Goal: Task Accomplishment & Management: Manage account settings

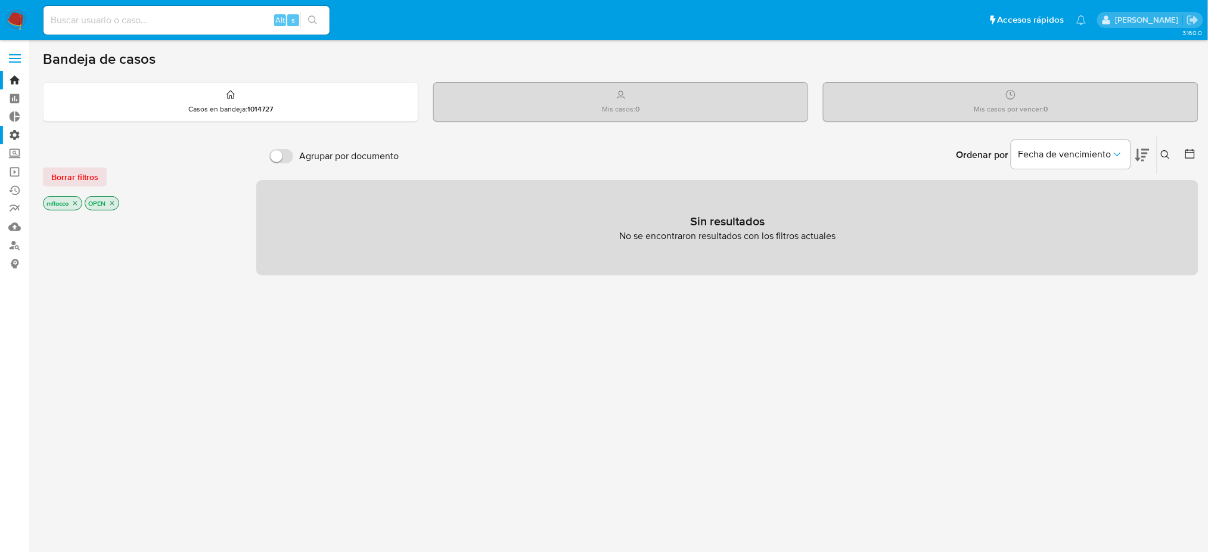
click at [8, 131] on label "Administración" at bounding box center [71, 135] width 142 height 18
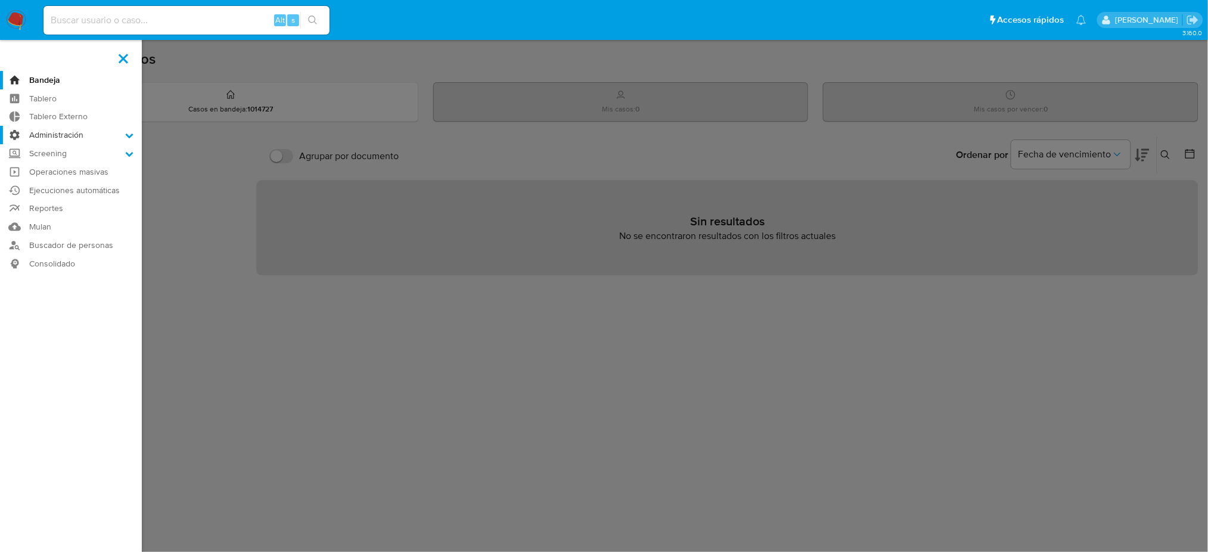
click at [0, 0] on input "Administración" at bounding box center [0, 0] width 0 height 0
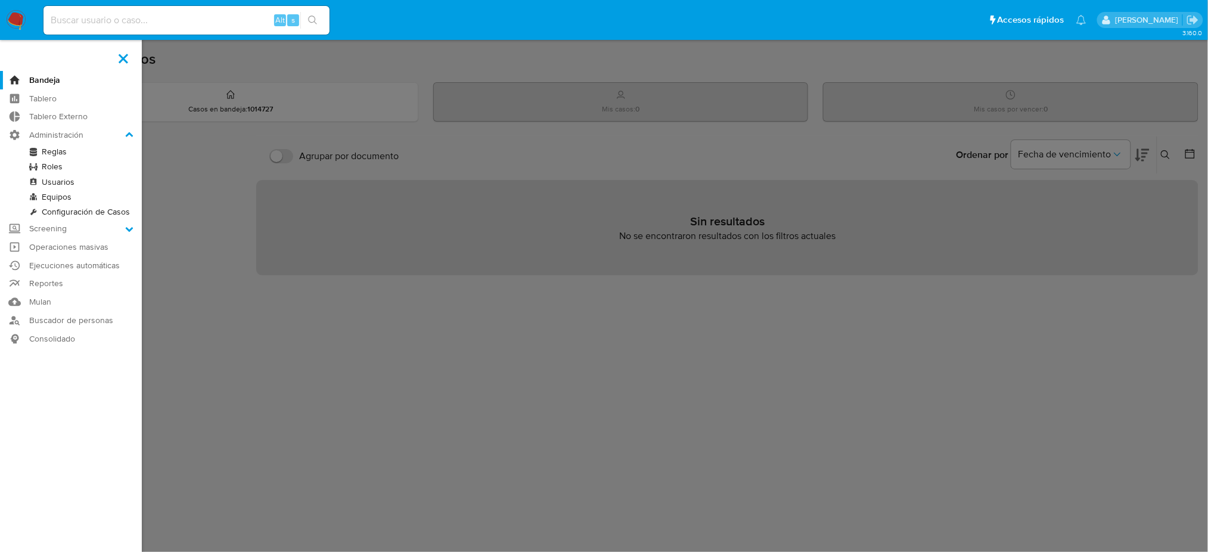
click at [72, 150] on link "Reglas" at bounding box center [71, 151] width 142 height 15
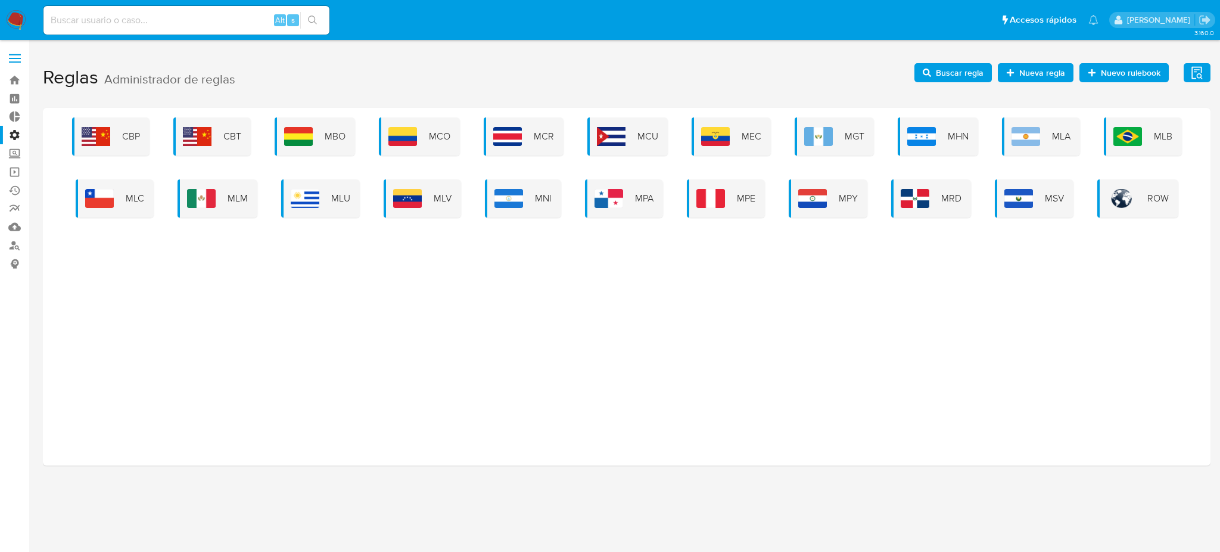
click at [1122, 155] on div "CBP CBT MBO MCO MCR MCU MEC MGT MHN MLA MLB MLC MLM MLU MLV MNI MPA MPE MPY MRD…" at bounding box center [626, 167] width 1149 height 100
click at [1121, 144] on img at bounding box center [1127, 136] width 29 height 19
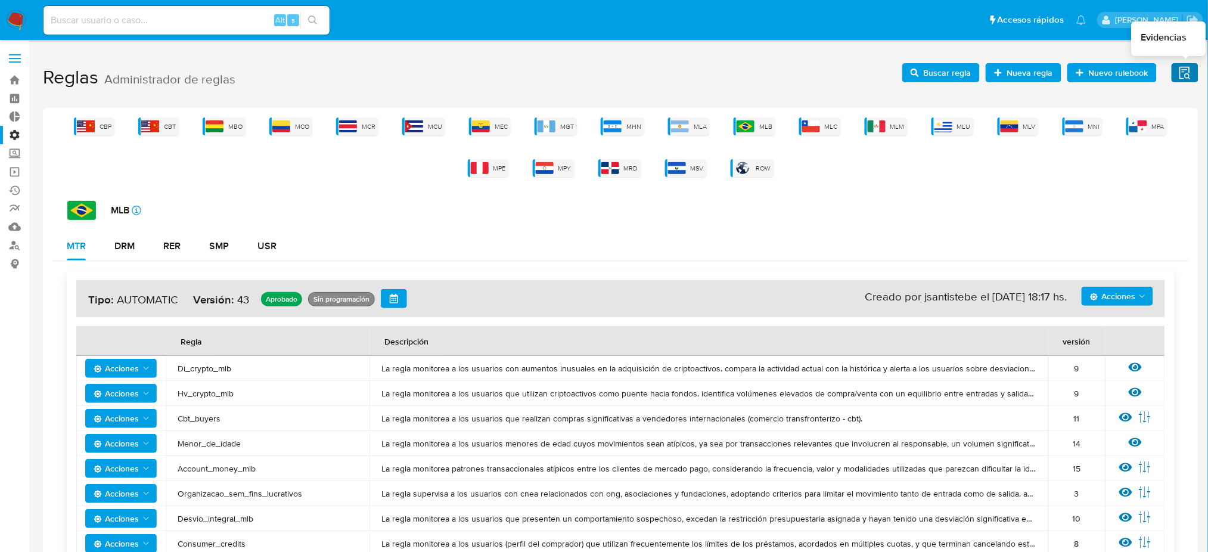
click at [1191, 64] on span "Evidencias" at bounding box center [1184, 72] width 15 height 17
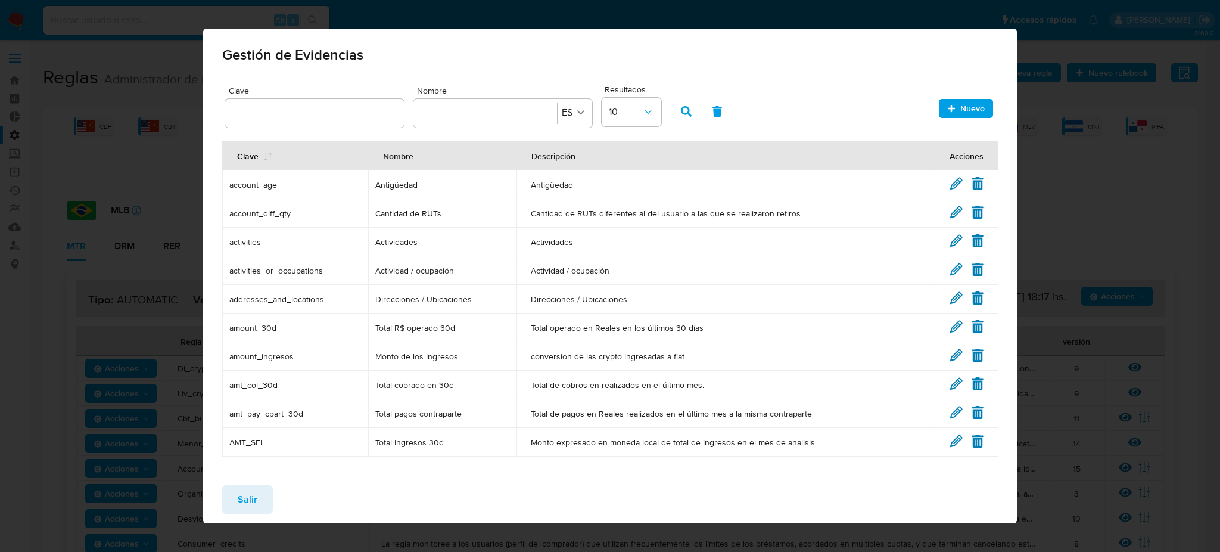
click at [328, 111] on input "text" at bounding box center [314, 112] width 179 height 15
type input "Condicion"
click at [683, 111] on icon "button" at bounding box center [686, 111] width 11 height 11
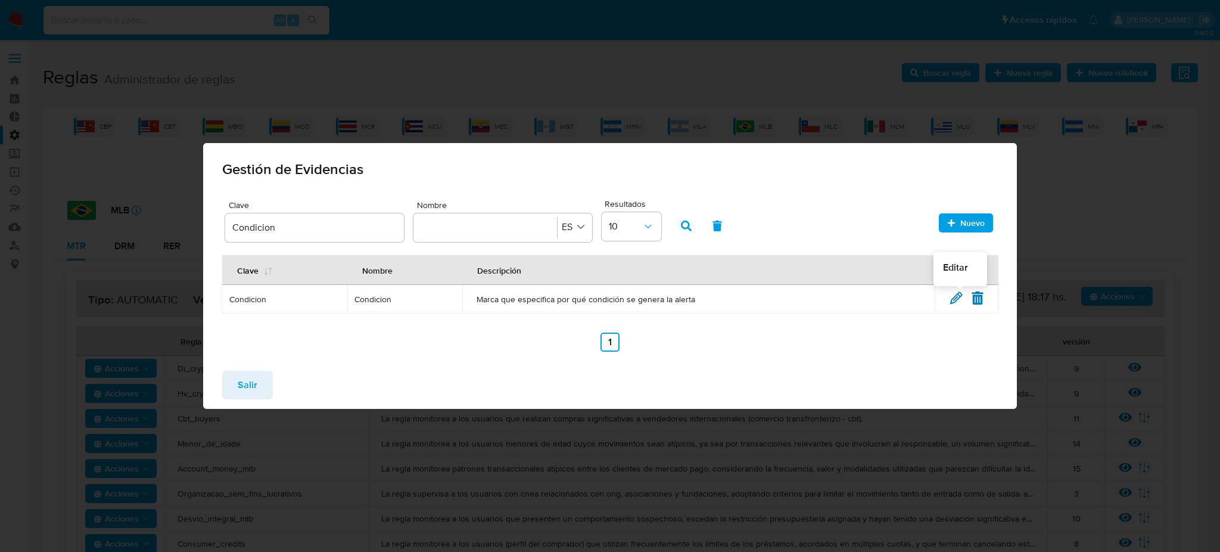
click at [954, 296] on icon at bounding box center [956, 297] width 13 height 13
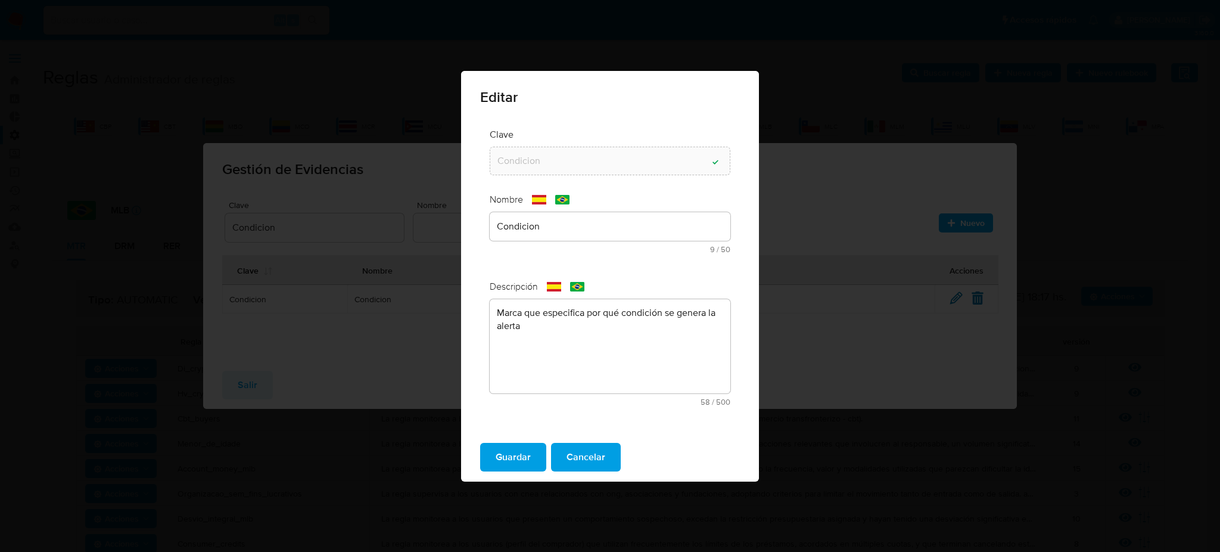
click at [566, 219] on div "Condicion" at bounding box center [610, 226] width 241 height 29
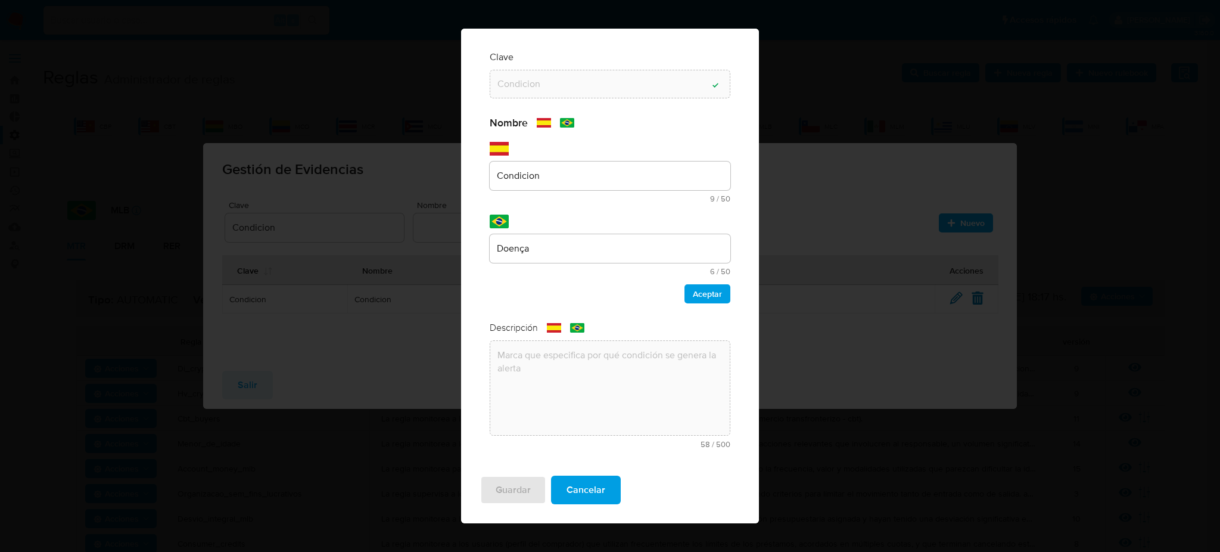
scroll to position [44, 0]
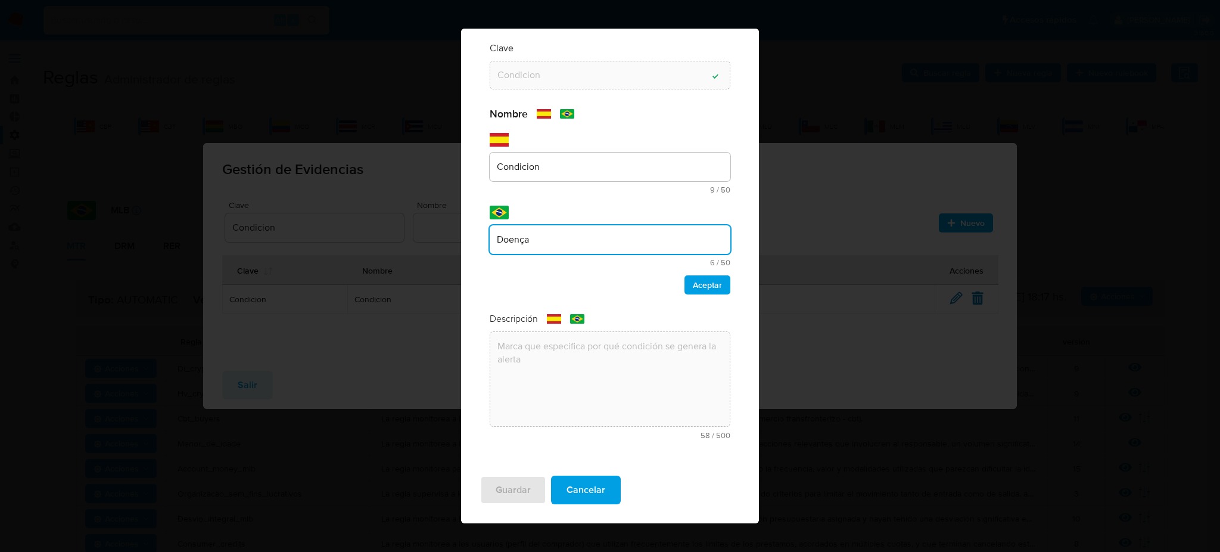
drag, startPoint x: 519, startPoint y: 249, endPoint x: 481, endPoint y: 253, distance: 38.9
click at [481, 253] on div "Clave Condicion Campo de texto valido Nombre text-es Condicion 9 / 50 41 caract…" at bounding box center [610, 244] width 260 height 425
click at [503, 235] on input "Condiçao" at bounding box center [610, 239] width 241 height 15
click at [533, 235] on input "Condiçao" at bounding box center [610, 239] width 241 height 15
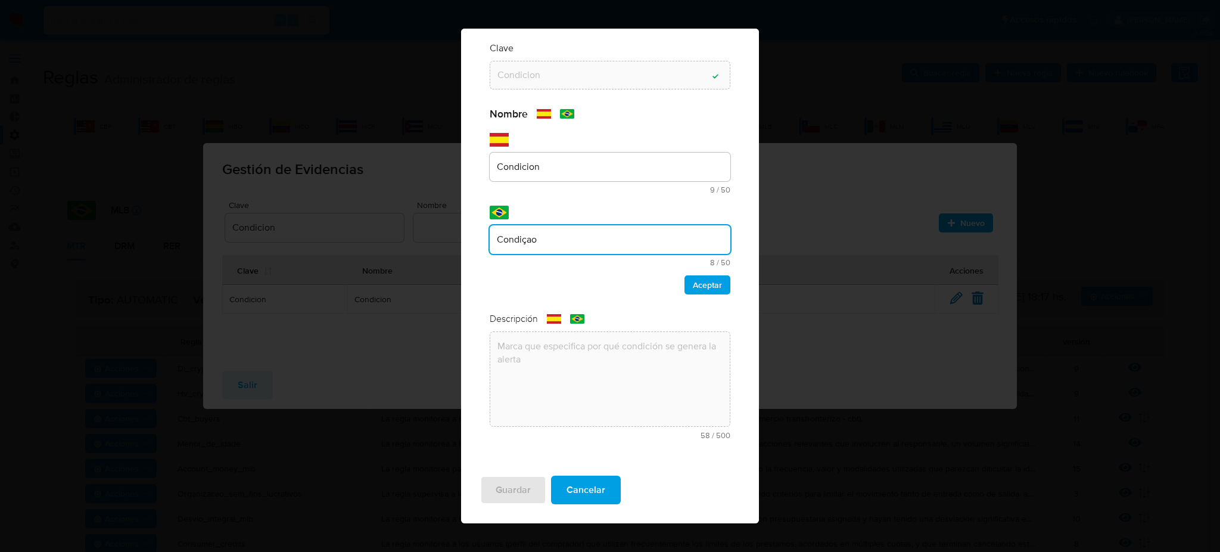
click at [533, 235] on input "Condiçao" at bounding box center [610, 239] width 241 height 15
paste input "ã"
type input "Condição"
click at [700, 283] on span "Aceptar" at bounding box center [707, 284] width 29 height 17
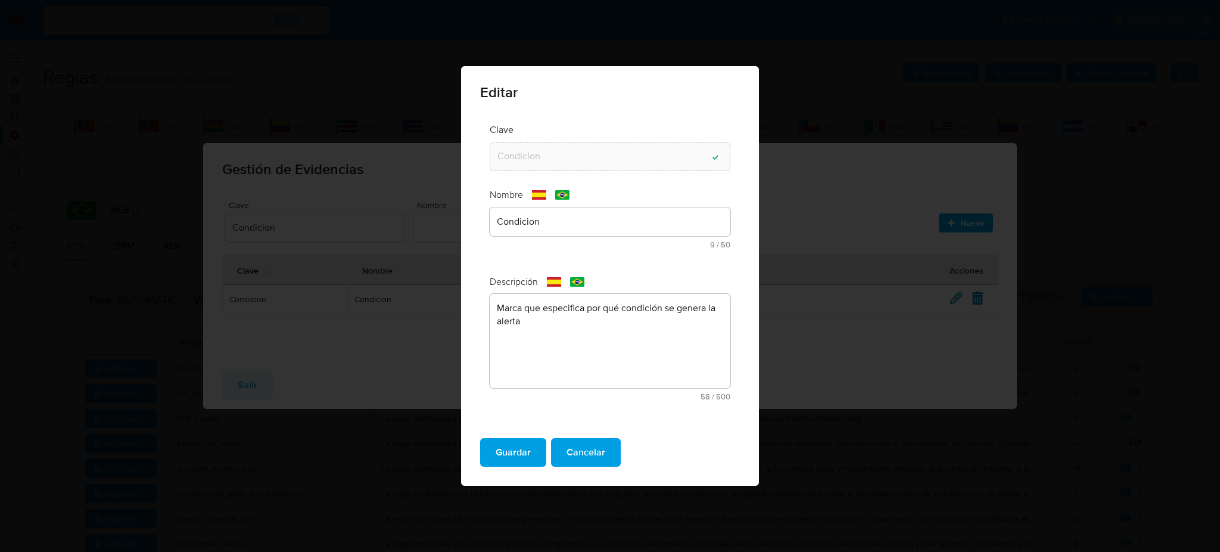
scroll to position [0, 0]
click at [506, 456] on span "Guardar" at bounding box center [513, 452] width 35 height 26
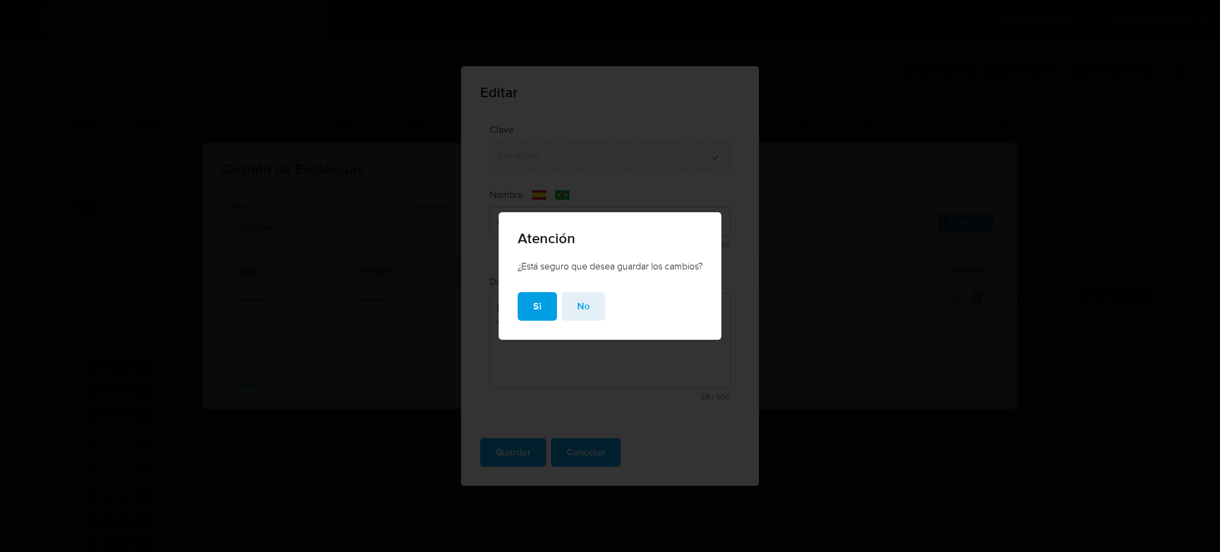
click at [540, 286] on div "¿Está seguro que desea guardar los cambios?" at bounding box center [610, 276] width 223 height 32
click at [536, 301] on span "Si" at bounding box center [537, 306] width 8 height 26
